Goal: Transaction & Acquisition: Purchase product/service

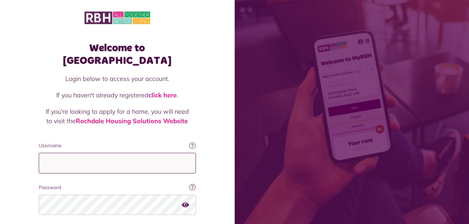
click at [82, 153] on input "Username" at bounding box center [117, 163] width 157 height 21
type input "**********"
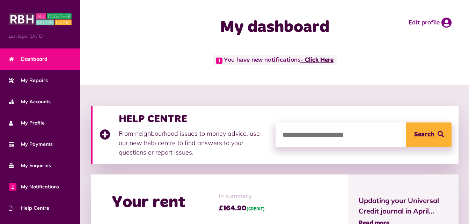
click at [322, 62] on link "- Click Here" at bounding box center [316, 60] width 33 height 6
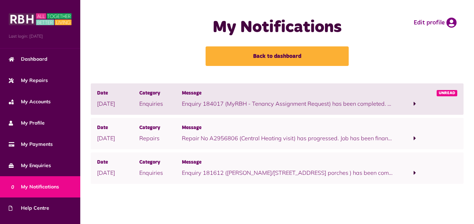
click at [355, 103] on p "Enquiry 184017 (MyRBH - Tenancy Assignment Request) has been completed. To view…" at bounding box center [288, 103] width 212 height 8
click at [414, 103] on span at bounding box center [415, 104] width 2 height 6
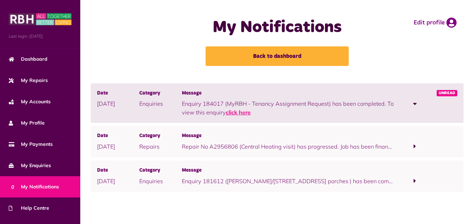
click at [247, 112] on link "click here" at bounding box center [238, 112] width 25 height 7
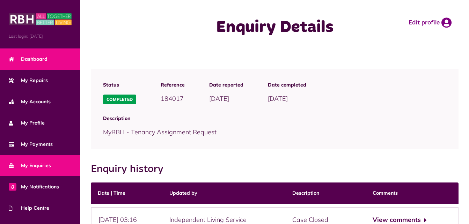
click at [41, 55] on span "Dashboard" at bounding box center [28, 58] width 39 height 7
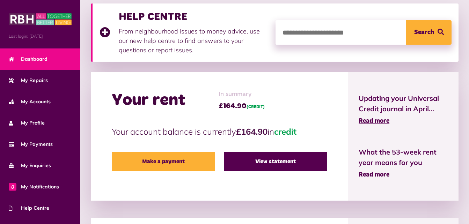
scroll to position [105, 0]
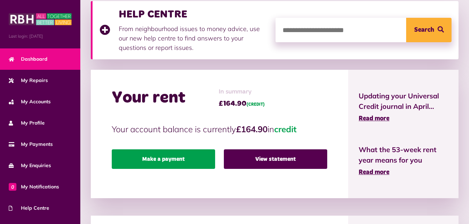
click at [184, 156] on link "Make a payment" at bounding box center [163, 159] width 103 height 20
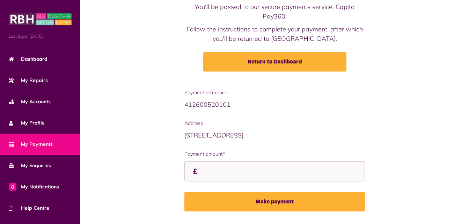
scroll to position [70, 0]
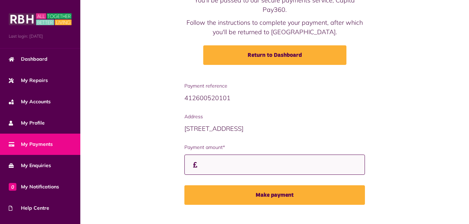
click at [261, 167] on input "Payment amount*" at bounding box center [274, 165] width 180 height 21
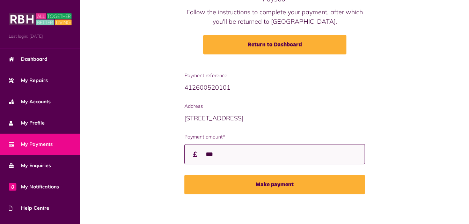
scroll to position [82, 0]
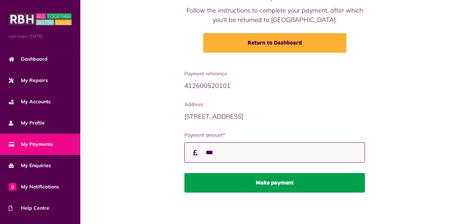
type input "***"
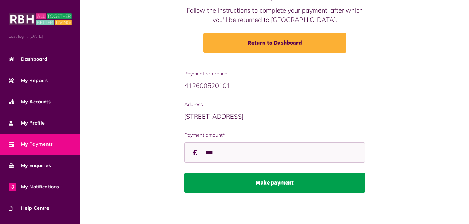
click at [258, 185] on button "Make payment" at bounding box center [274, 183] width 180 height 20
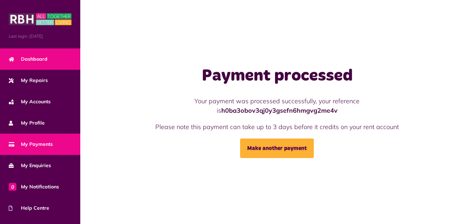
click at [49, 55] on link "Dashboard" at bounding box center [40, 59] width 80 height 21
